Goal: Navigation & Orientation: Find specific page/section

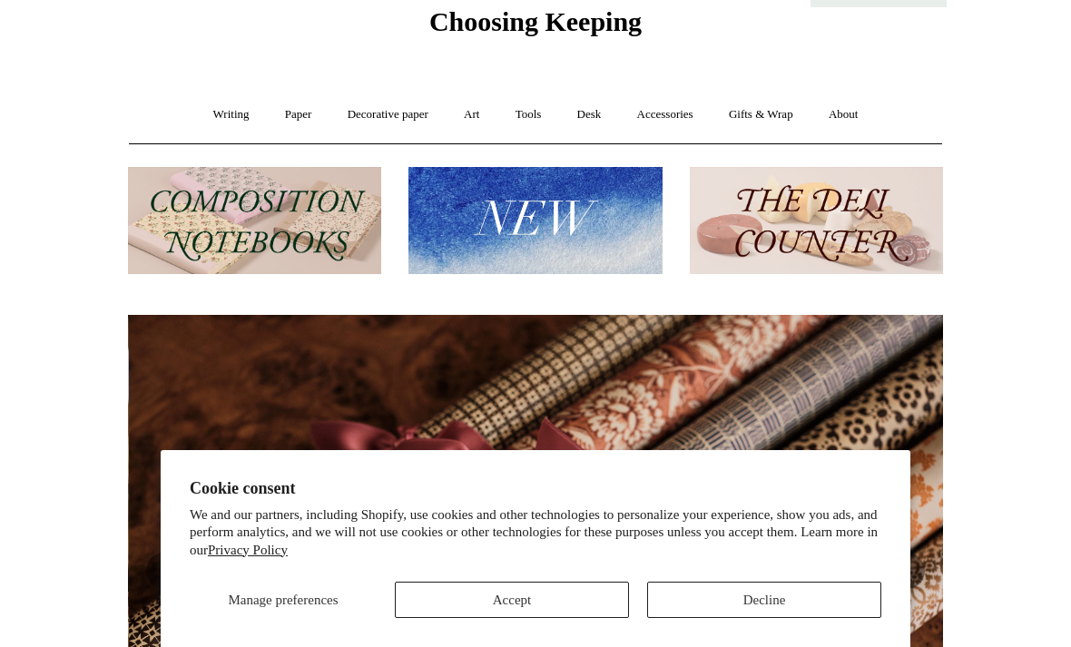
scroll to position [0, 1630]
click at [211, 124] on link "Writing +" at bounding box center [231, 115] width 69 height 48
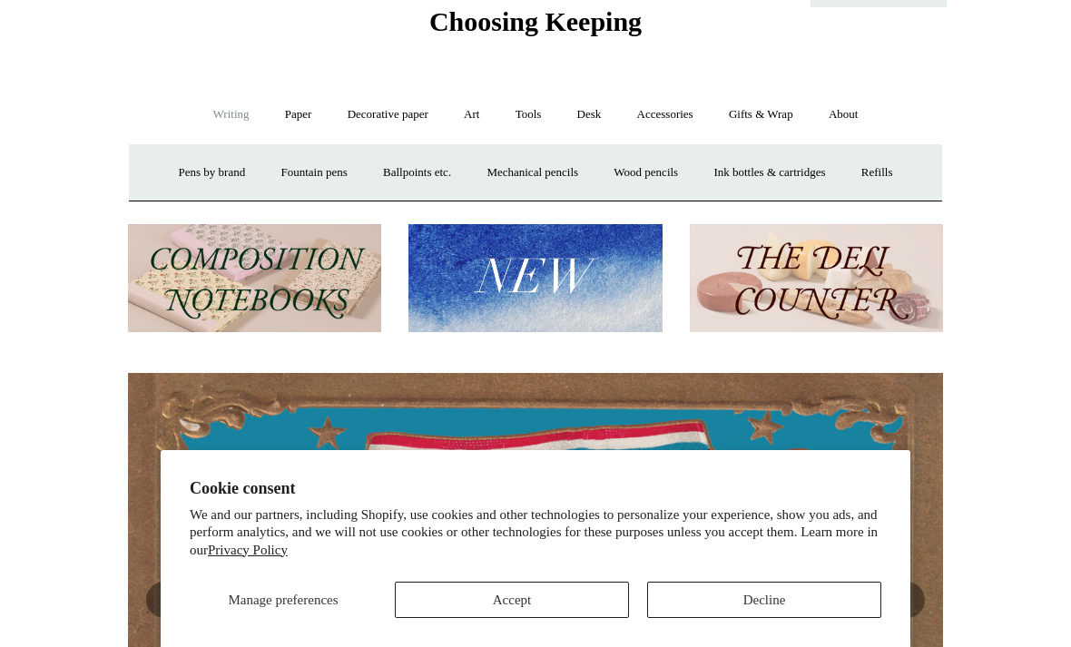
scroll to position [0, 0]
click at [299, 127] on link "Paper +" at bounding box center [299, 115] width 60 height 48
click at [378, 178] on link "📆 Dated Diaries 📆" at bounding box center [393, 173] width 132 height 48
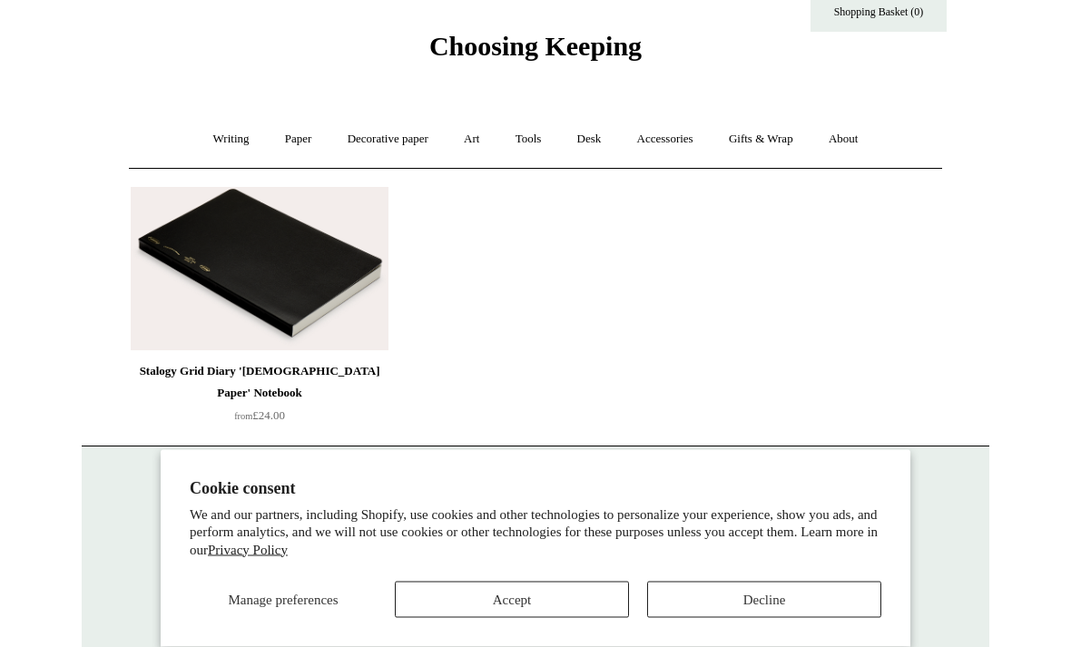
scroll to position [73, 0]
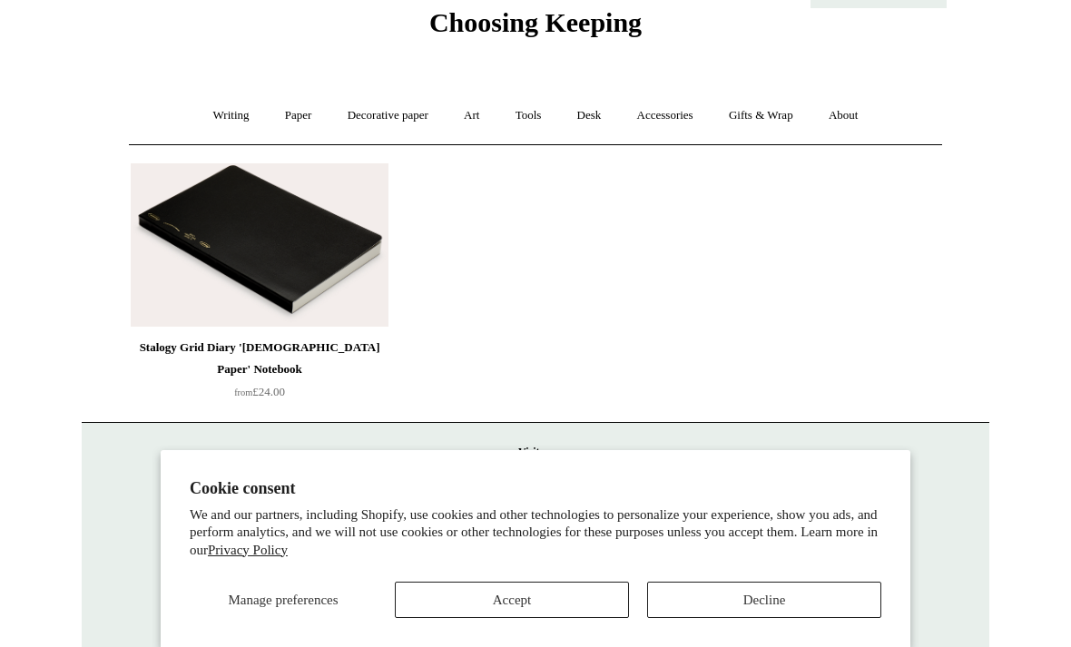
click at [279, 114] on link "Paper +" at bounding box center [299, 116] width 60 height 48
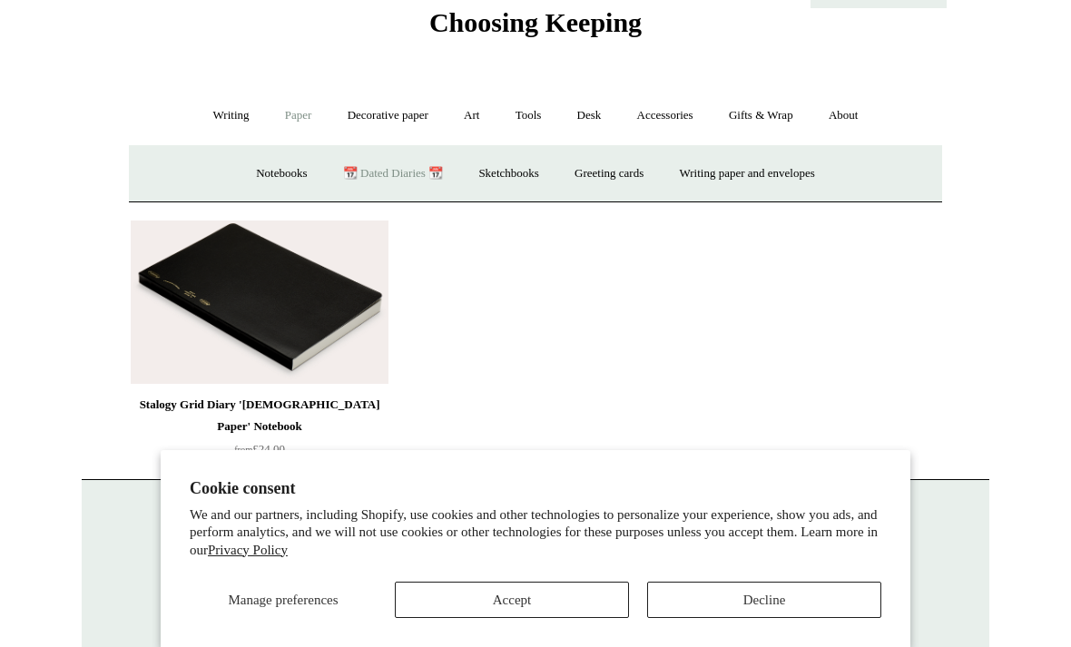
click at [260, 177] on link "Notebooks +" at bounding box center [281, 174] width 83 height 48
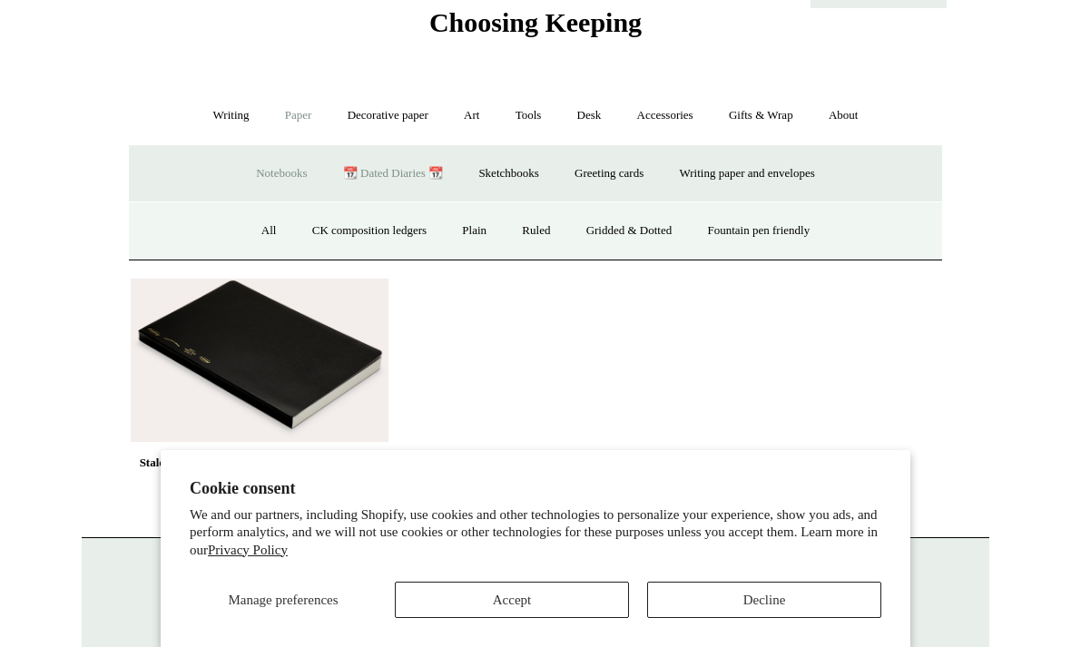
click at [388, 177] on link "📆 Dated Diaries 📆" at bounding box center [393, 174] width 132 height 48
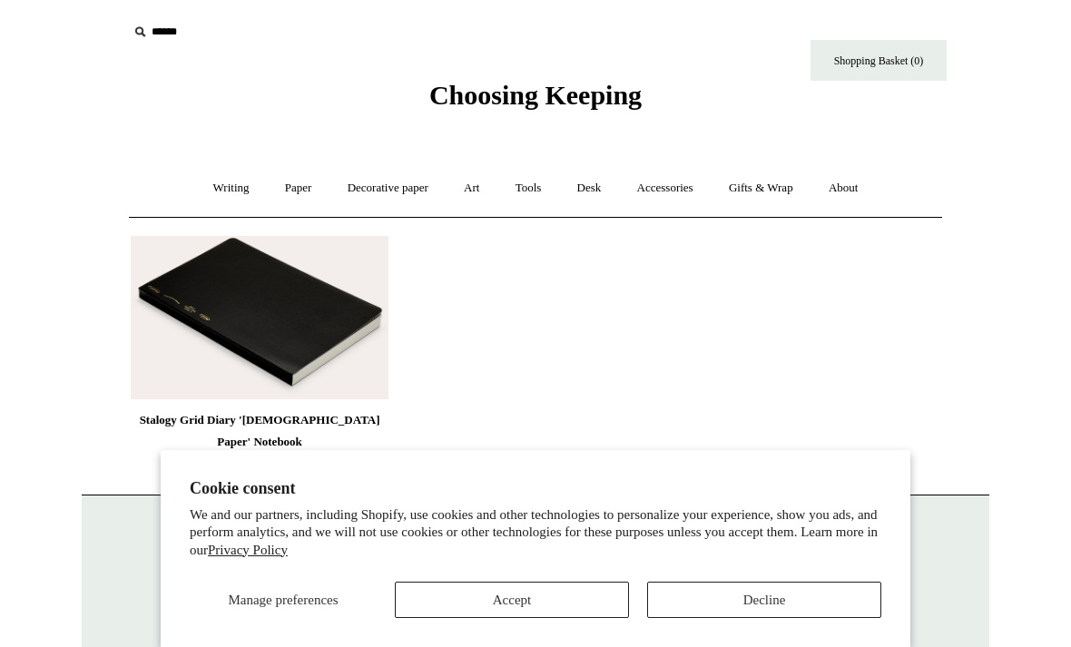
click at [295, 199] on link "Paper +" at bounding box center [299, 188] width 60 height 48
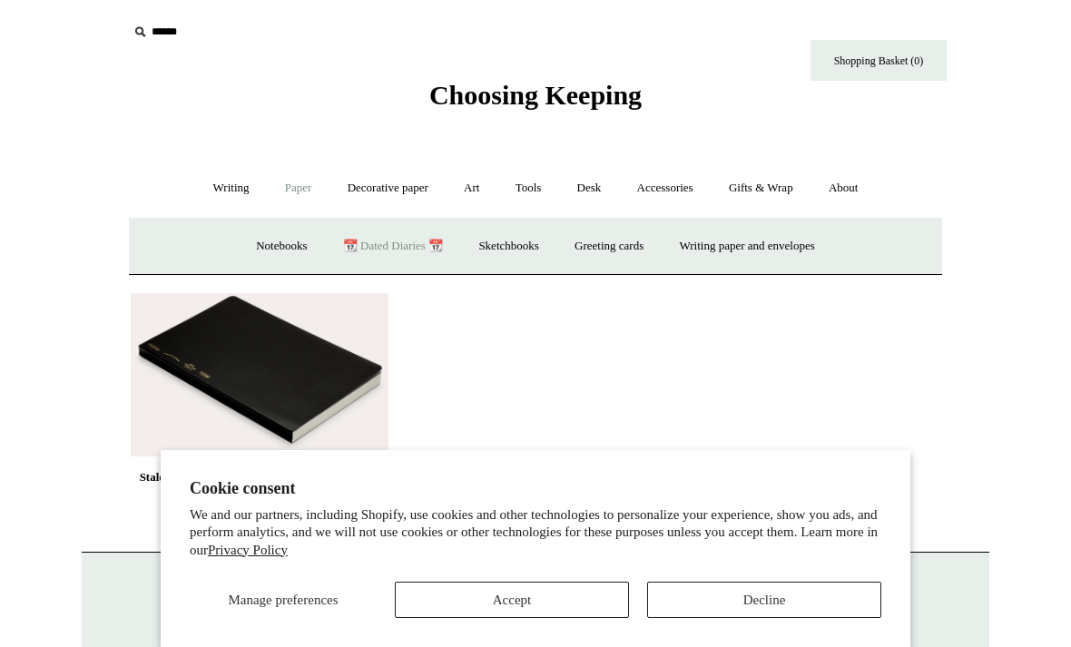
click at [387, 194] on link "Decorative paper +" at bounding box center [387, 188] width 113 height 48
click at [476, 191] on link "Art +" at bounding box center [471, 188] width 48 height 48
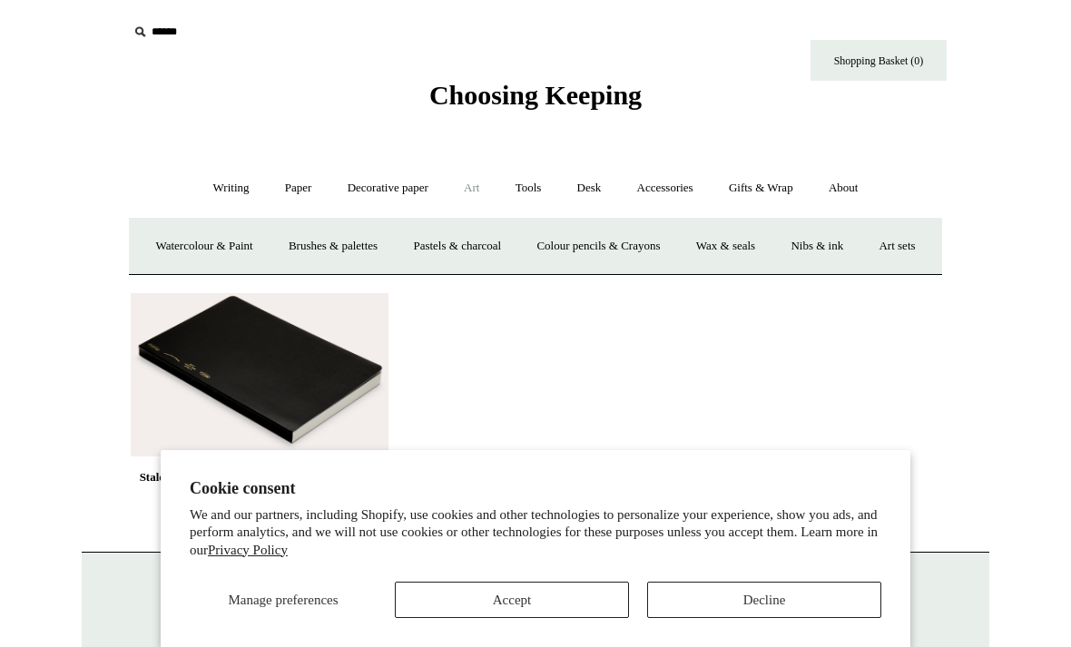
click at [529, 193] on link "Tools +" at bounding box center [528, 188] width 59 height 48
click at [594, 201] on link "Desk +" at bounding box center [589, 188] width 57 height 48
click at [602, 249] on link "Desk Accessories" at bounding box center [611, 246] width 115 height 48
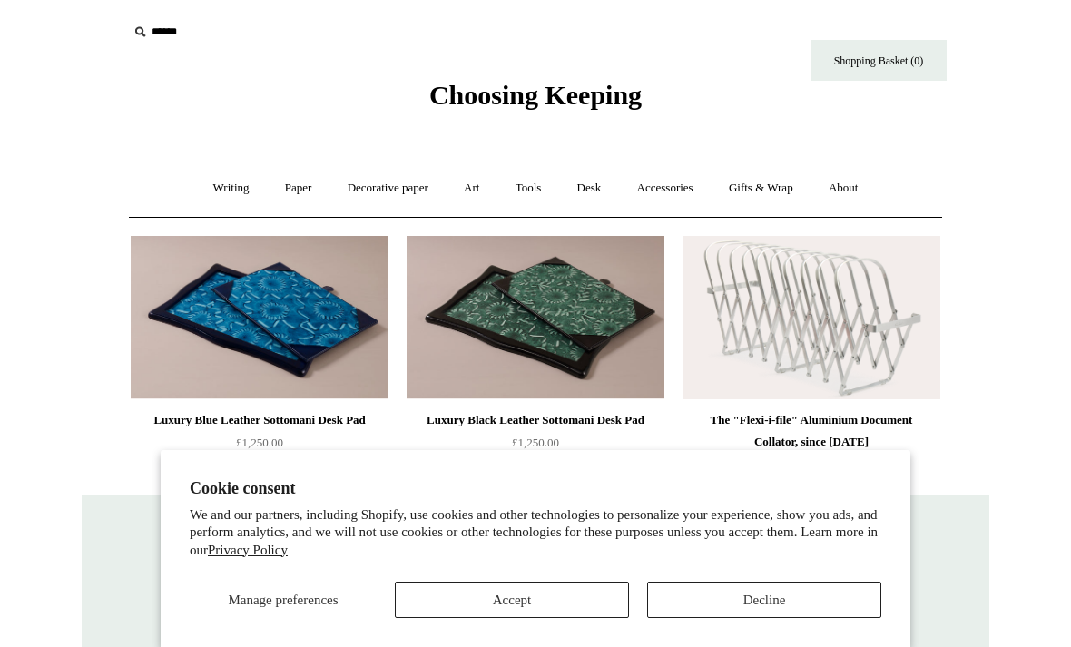
click at [588, 185] on link "Desk +" at bounding box center [589, 188] width 57 height 48
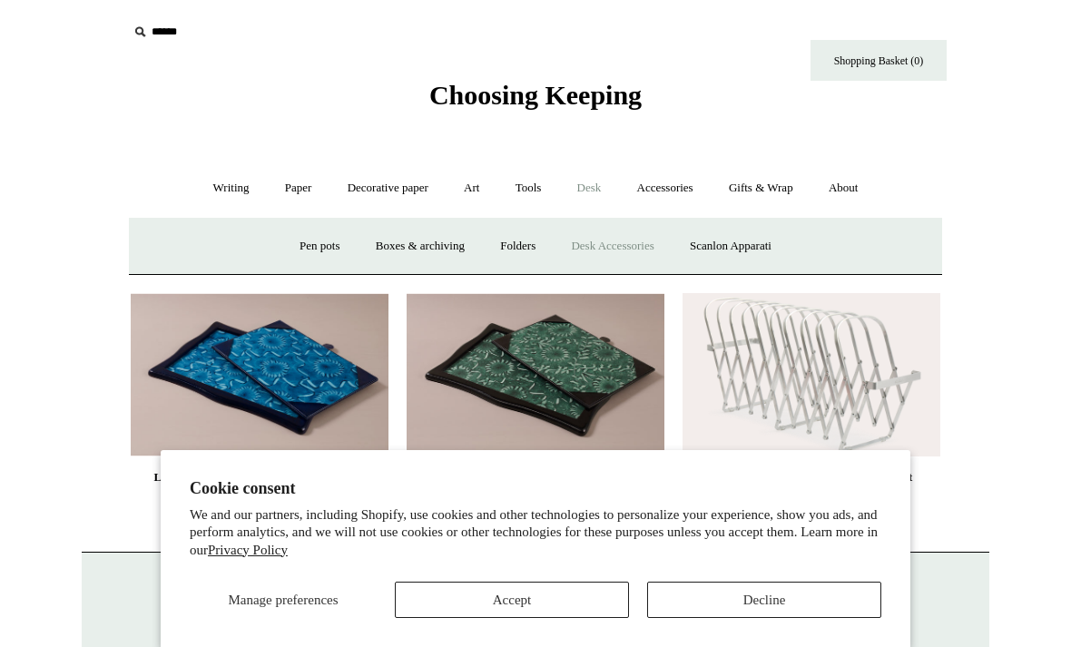
click at [377, 247] on link "Boxes & archiving" at bounding box center [420, 246] width 122 height 48
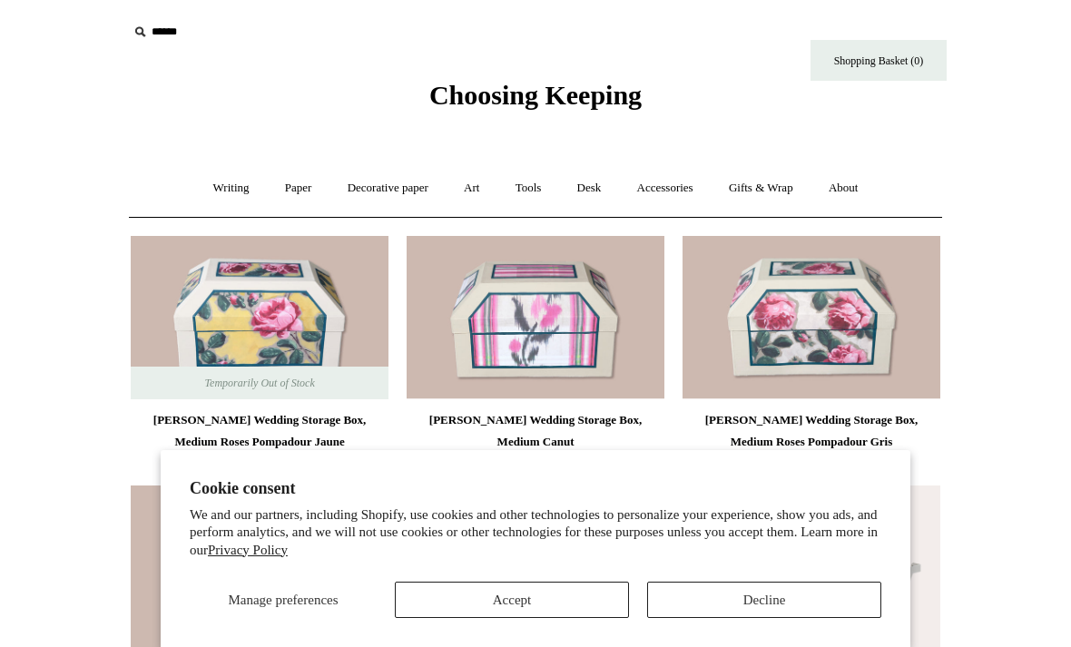
click at [678, 197] on link "Accessories +" at bounding box center [665, 188] width 89 height 48
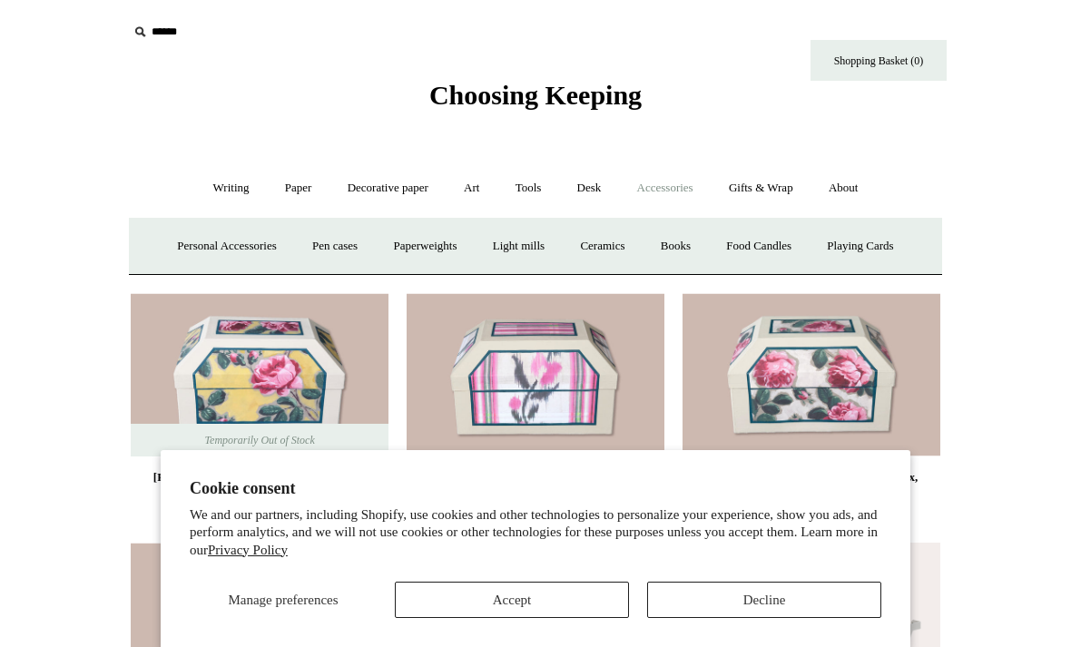
click at [793, 182] on link "Gifts & Wrap +" at bounding box center [760, 188] width 97 height 48
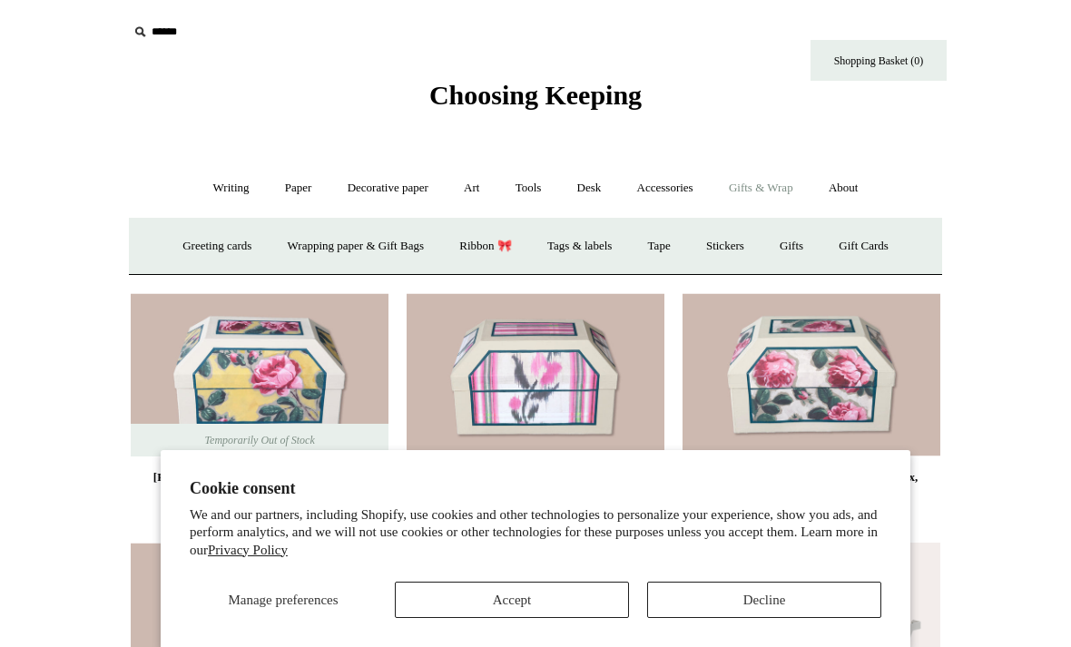
click at [728, 248] on link "Stickers" at bounding box center [725, 246] width 71 height 48
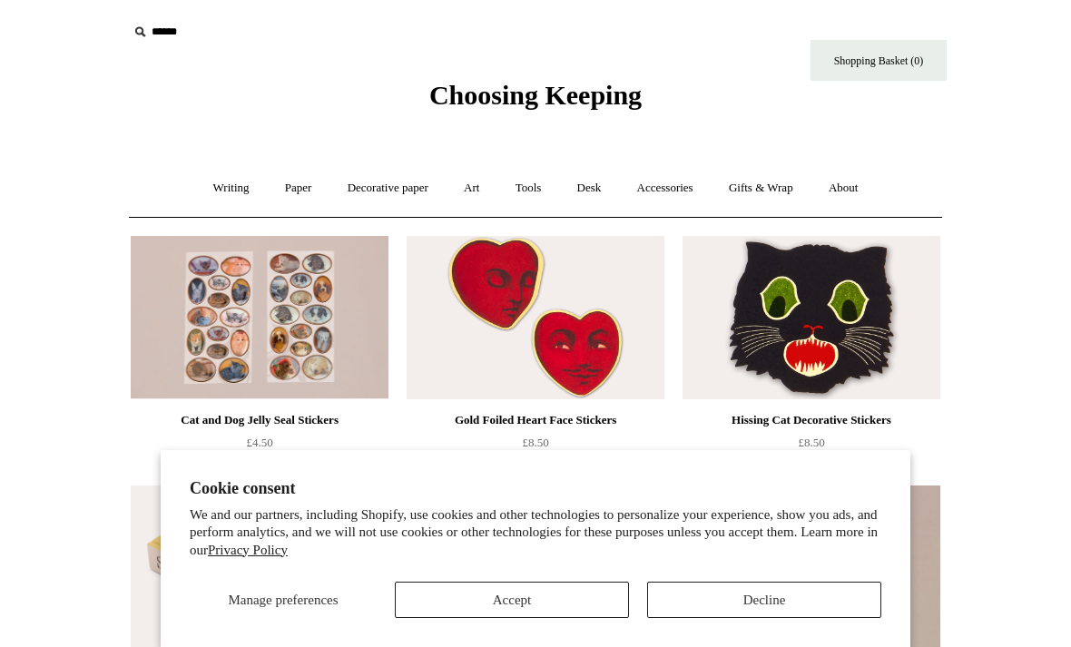
click at [296, 191] on link "Paper +" at bounding box center [299, 188] width 60 height 48
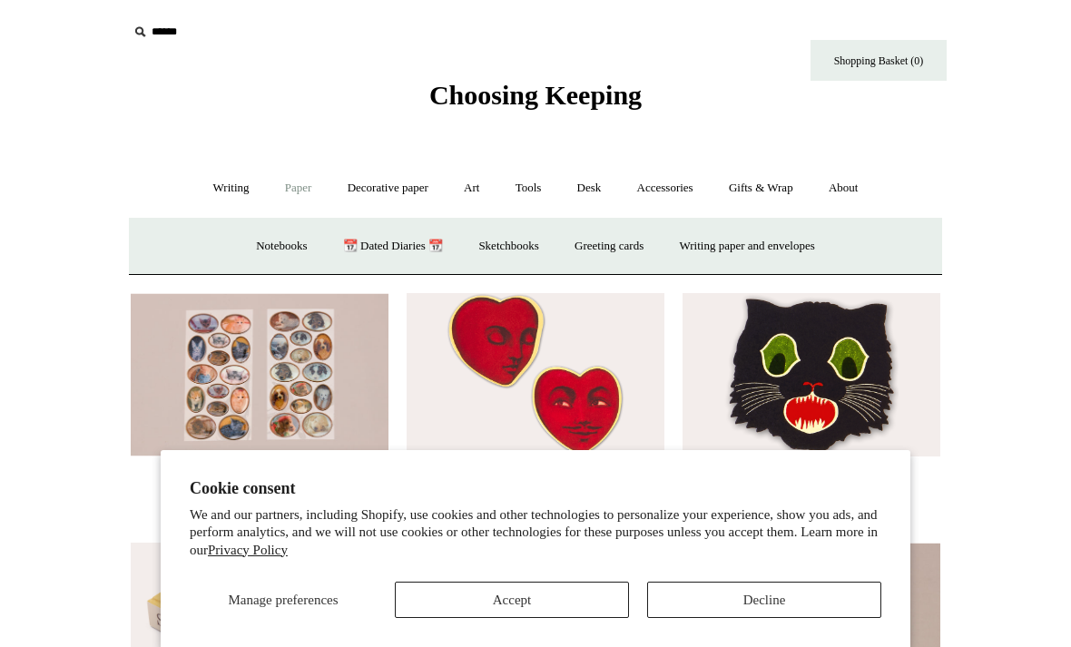
click at [258, 251] on link "Notebooks +" at bounding box center [281, 246] width 83 height 48
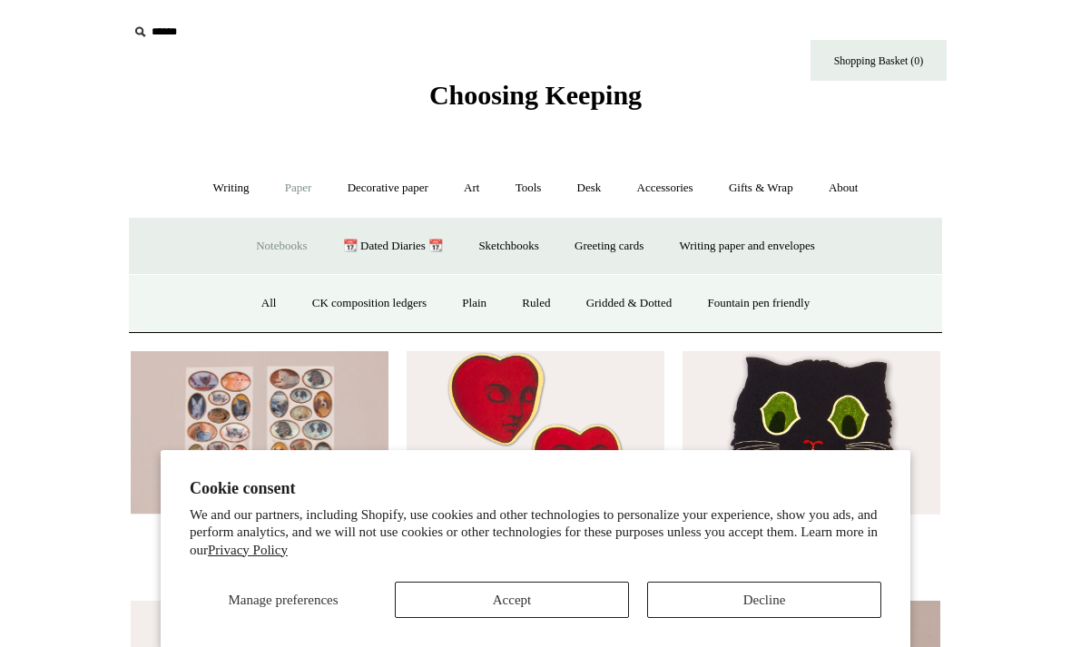
click at [370, 302] on link "CK composition ledgers" at bounding box center [369, 304] width 147 height 48
